Goal: Task Accomplishment & Management: Manage account settings

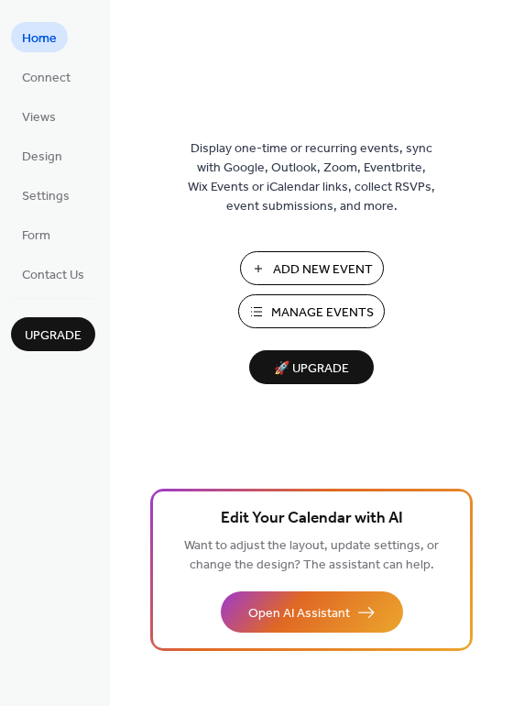
click at [283, 314] on span "Manage Events" at bounding box center [322, 312] width 103 height 19
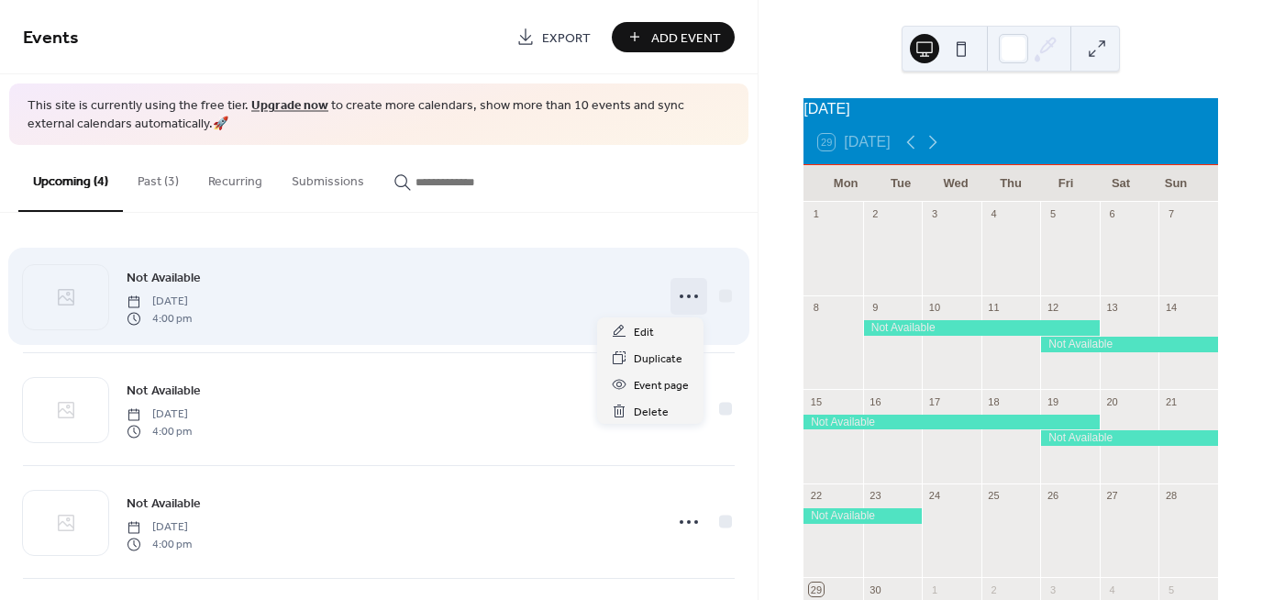
click at [687, 295] on circle at bounding box center [689, 296] width 4 height 4
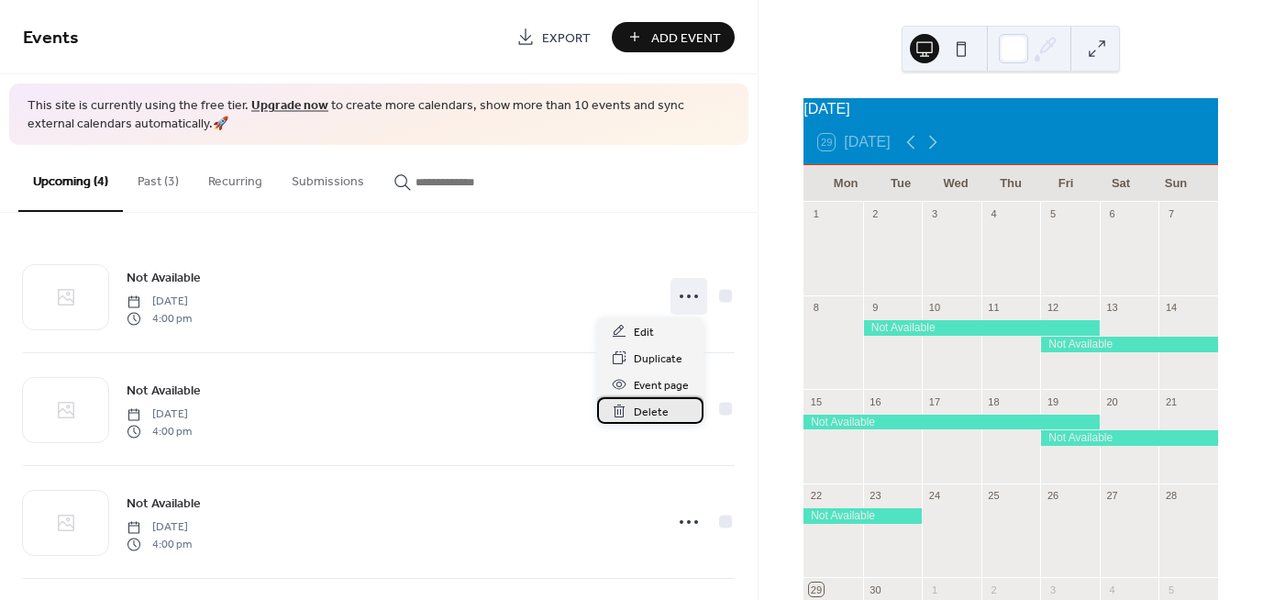
click at [644, 414] on span "Delete" at bounding box center [651, 412] width 35 height 19
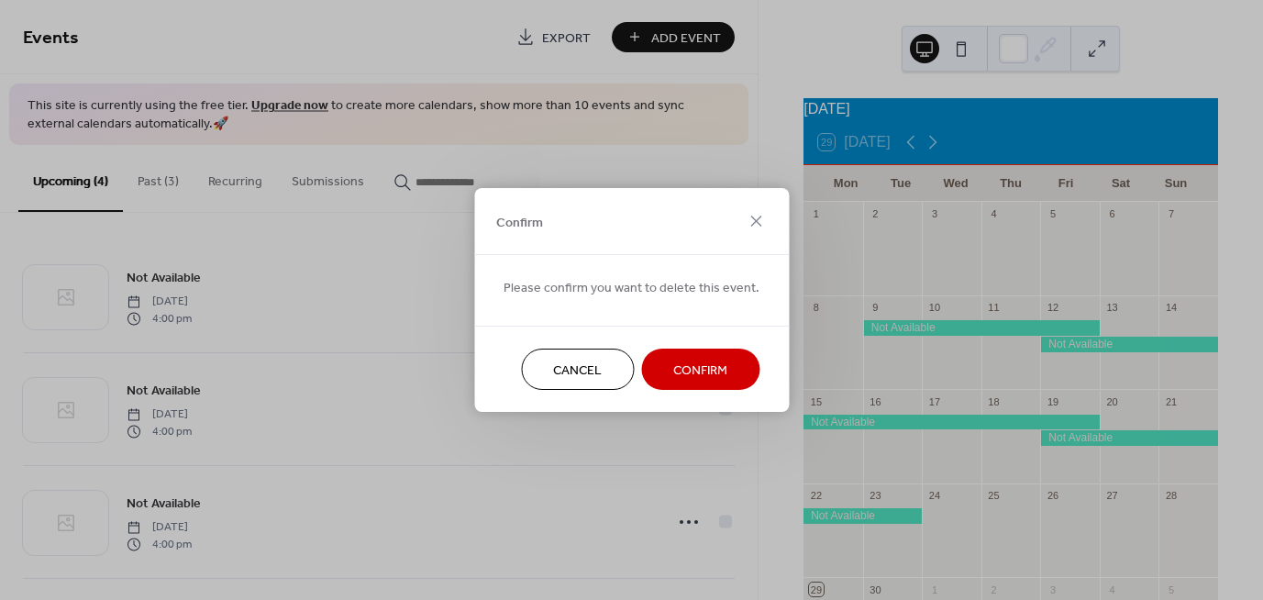
click at [688, 367] on span "Confirm" at bounding box center [700, 370] width 54 height 19
